Goal: Navigation & Orientation: Find specific page/section

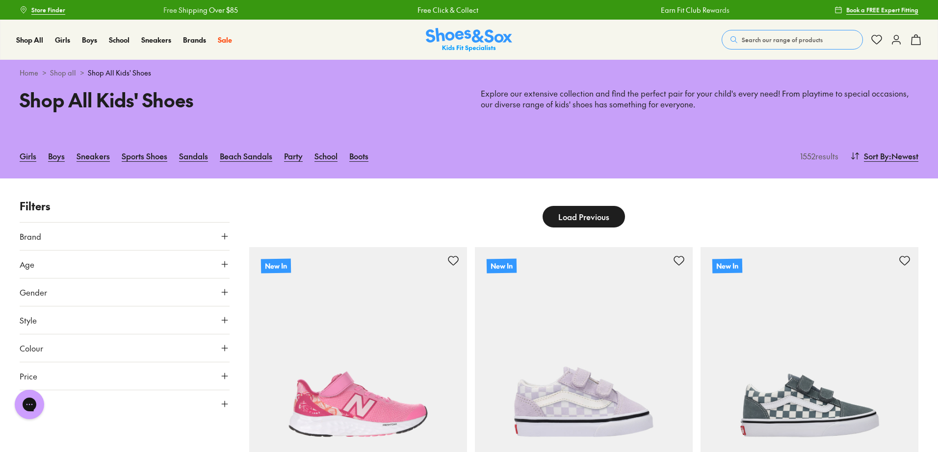
click at [611, 216] on button "Load Previous" at bounding box center [584, 217] width 82 height 22
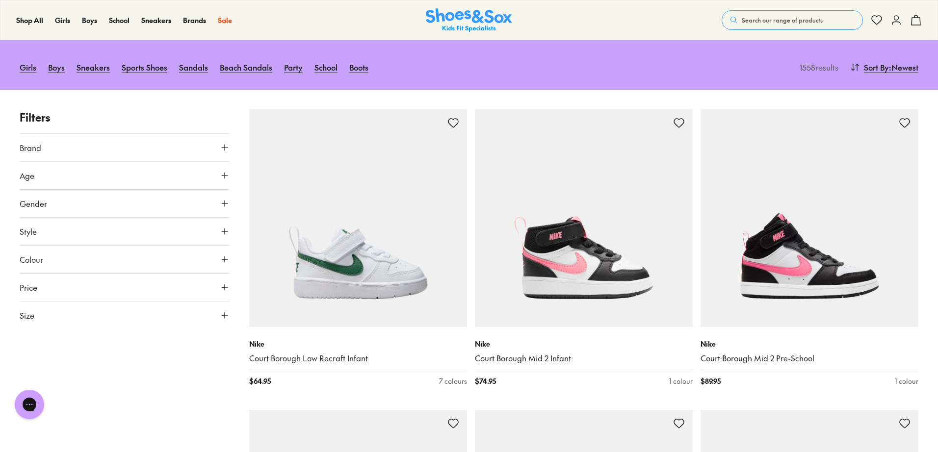
scroll to position [90, 0]
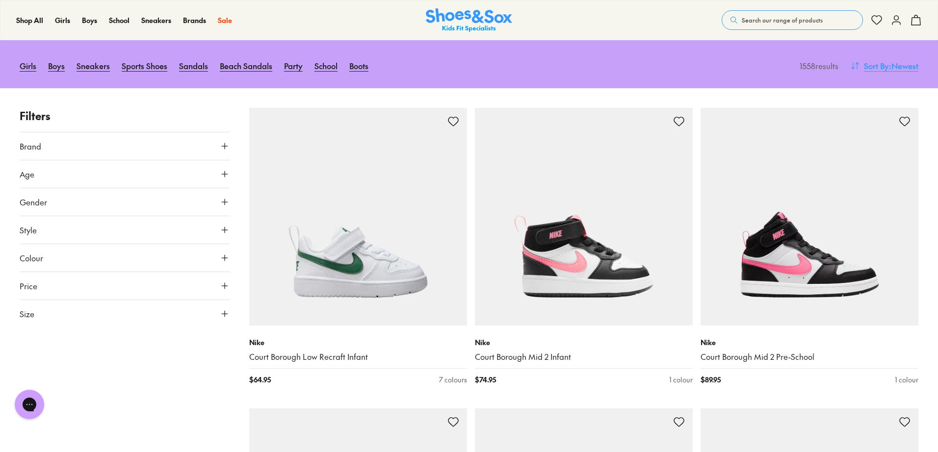
click at [867, 67] on span "Sort By" at bounding box center [876, 66] width 25 height 12
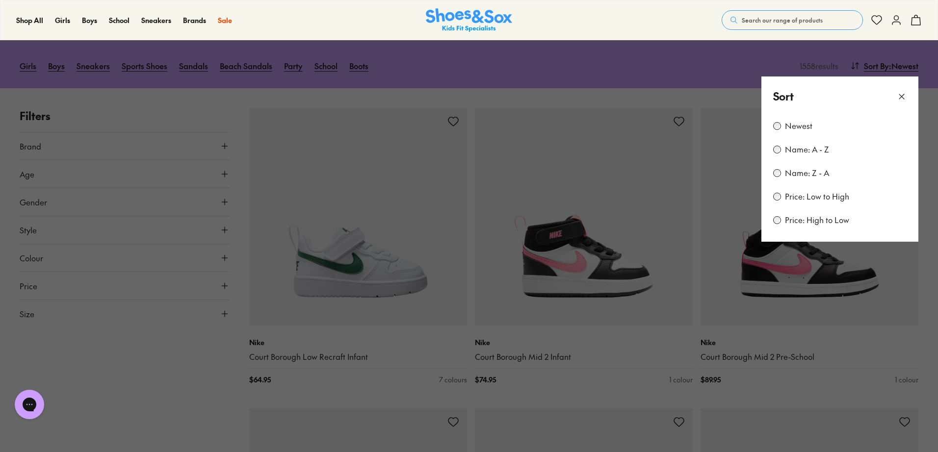
click at [782, 149] on div "Name: A - Z" at bounding box center [839, 150] width 133 height 12
click at [792, 126] on label "Newest" at bounding box center [798, 126] width 27 height 11
click at [905, 99] on icon at bounding box center [902, 97] width 10 height 10
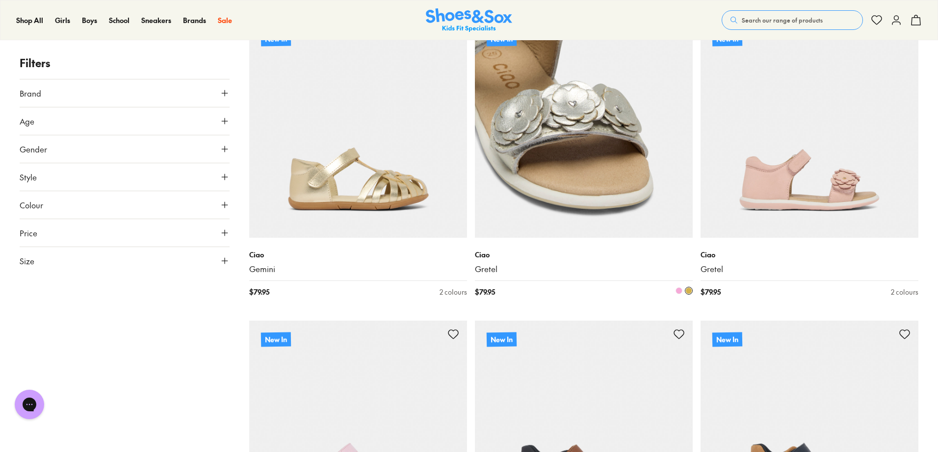
scroll to position [1382, 0]
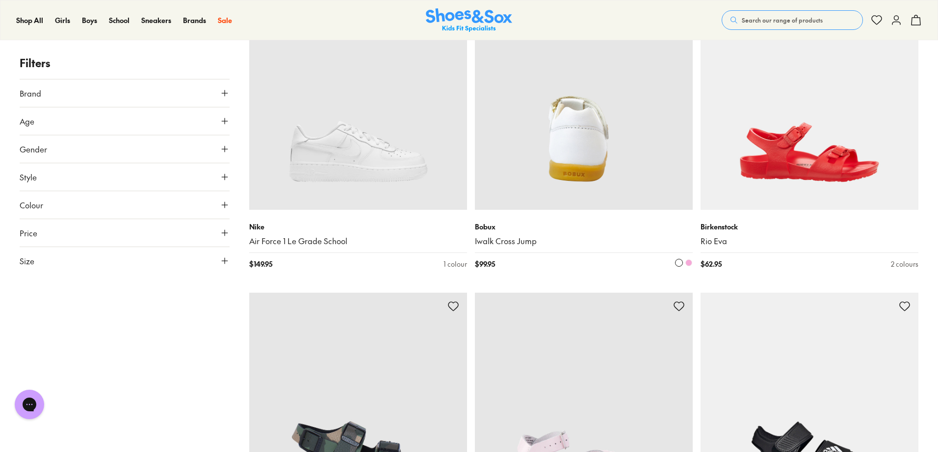
scroll to position [2768, 0]
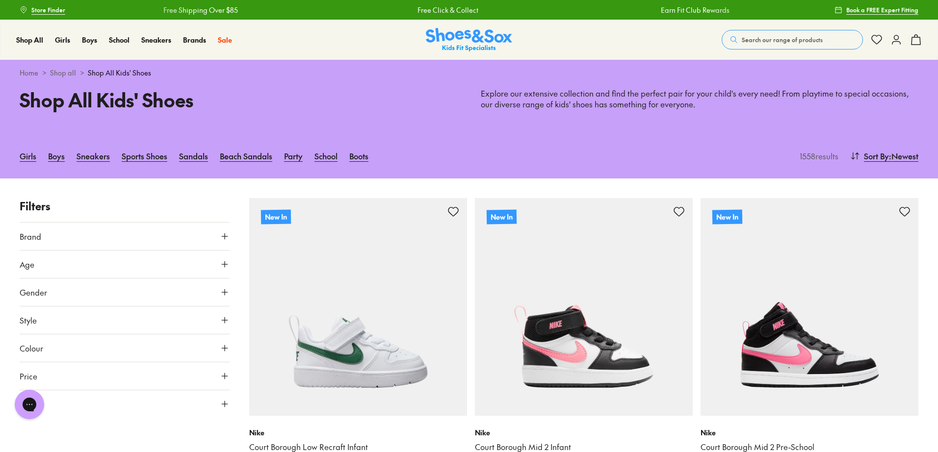
click at [871, 158] on span "Sort By" at bounding box center [876, 156] width 25 height 12
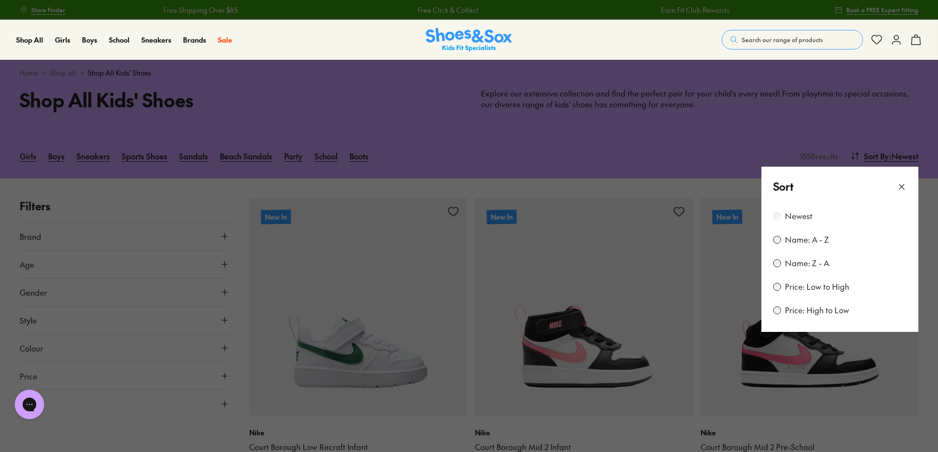
scroll to position [350, 0]
